Goal: Task Accomplishment & Management: Manage account settings

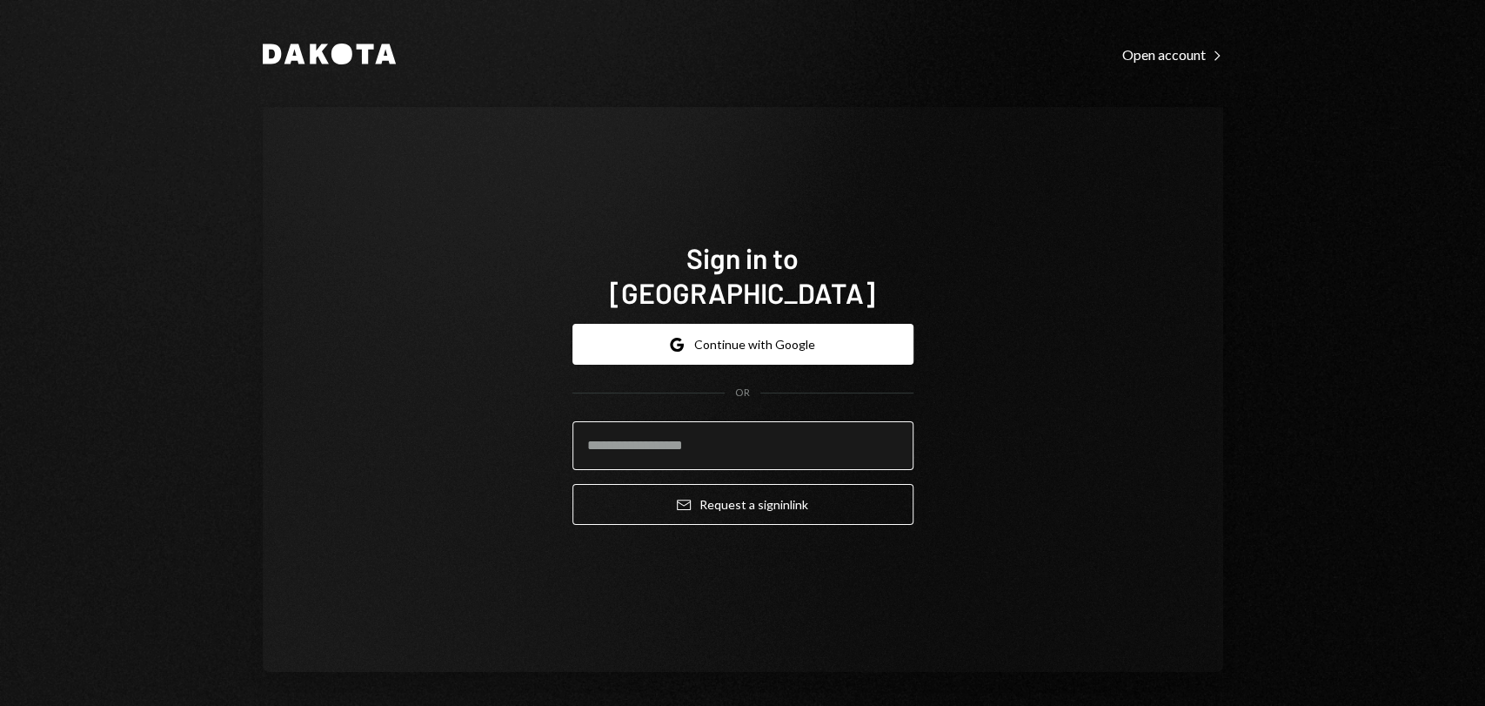
click at [763, 423] on input "email" at bounding box center [742, 445] width 341 height 49
type input "**********"
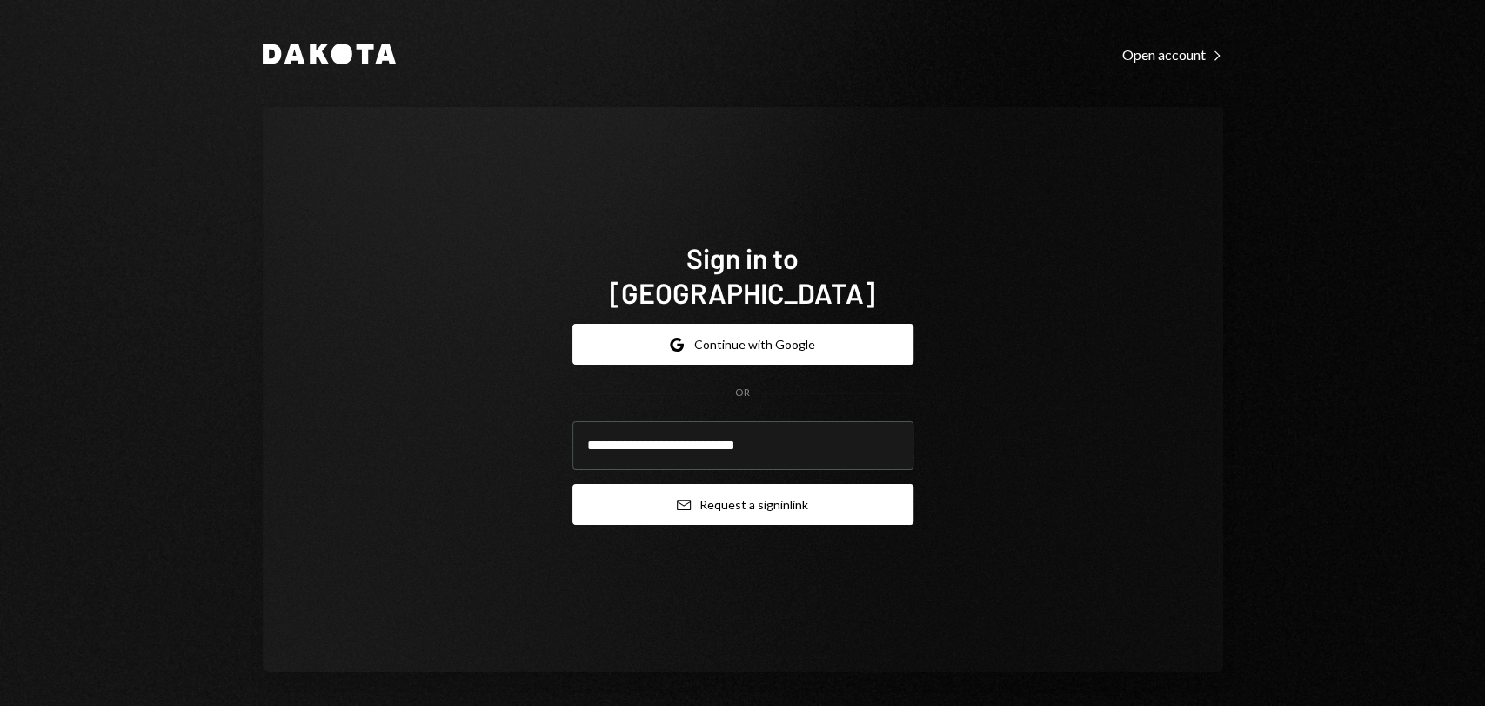
click at [760, 485] on button "Email Request a sign in link" at bounding box center [742, 504] width 341 height 41
